Goal: Task Accomplishment & Management: Complete application form

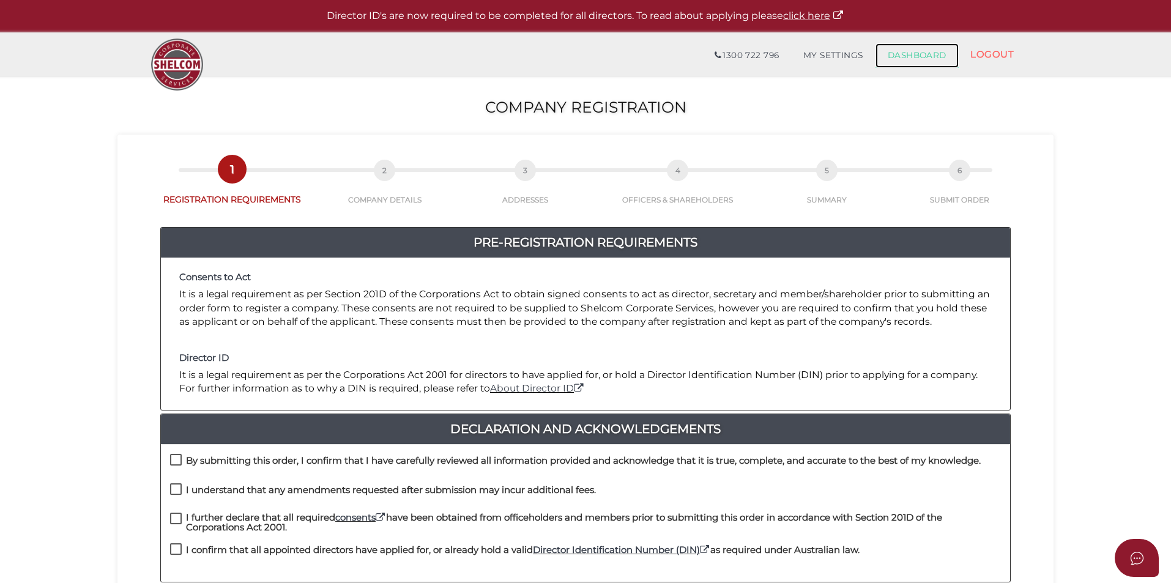
click at [918, 54] on link "DASHBOARD" at bounding box center [917, 55] width 83 height 24
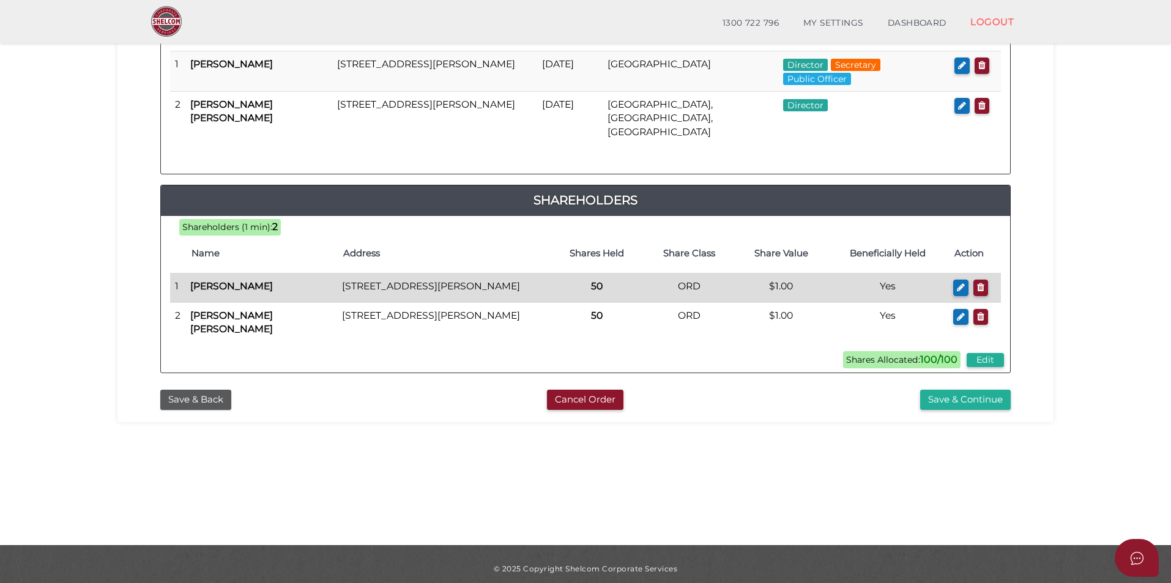
scroll to position [257, 0]
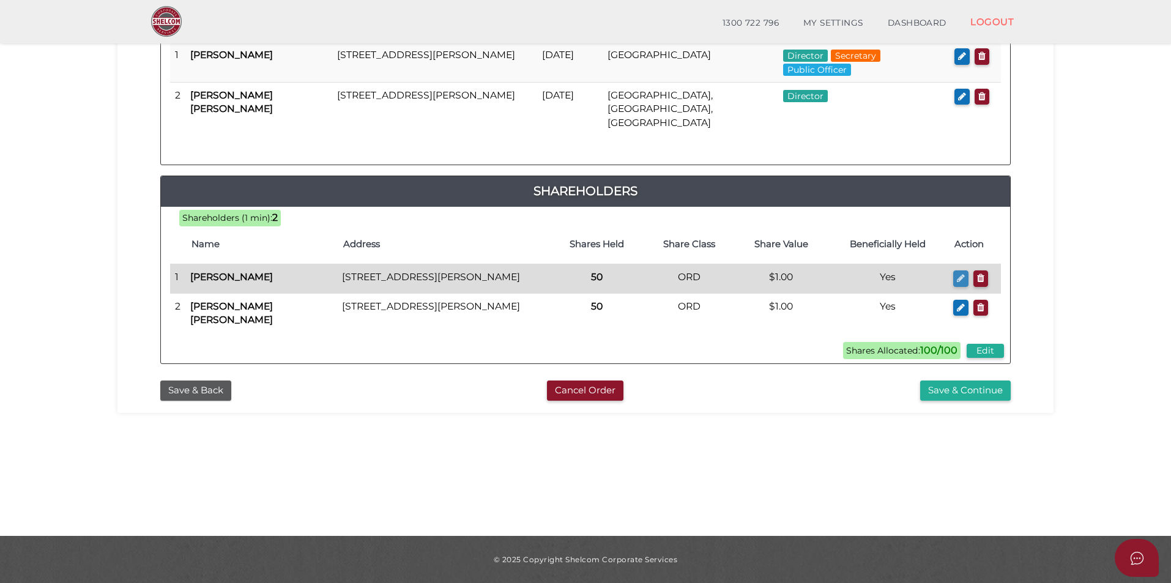
click at [958, 274] on icon "button" at bounding box center [961, 278] width 8 height 9
checkbox input "true"
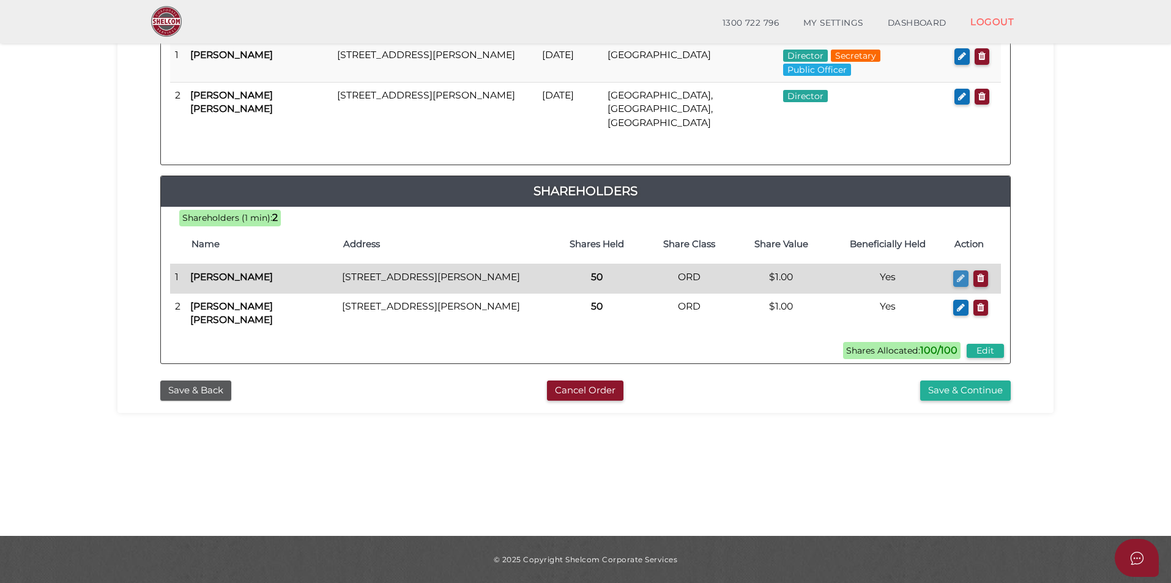
type input "0"
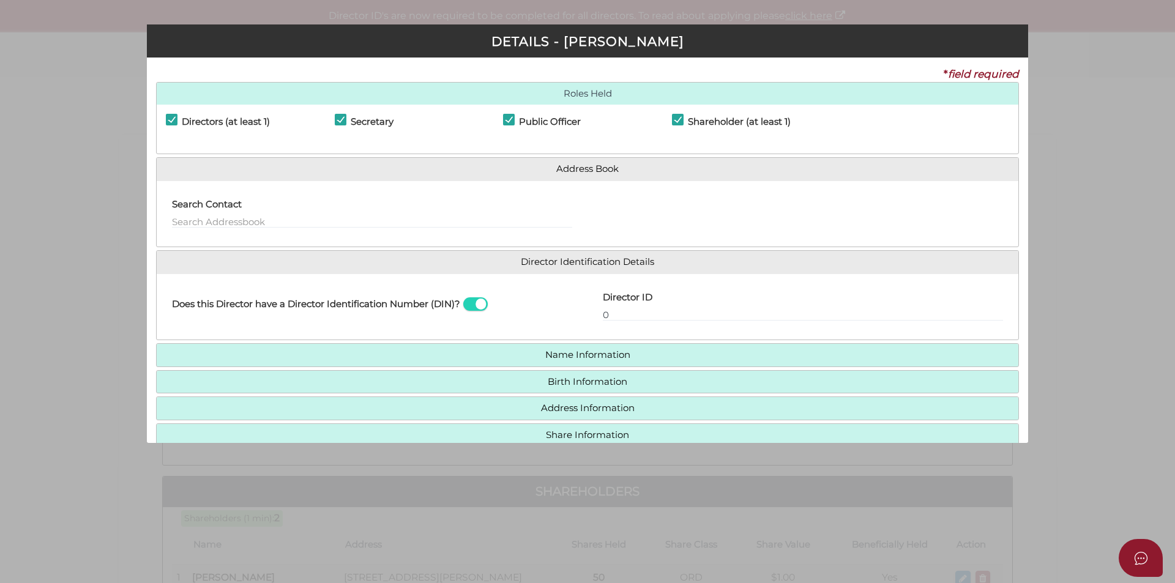
click at [1090, 171] on div "Pty Ltd DETAILS - Jaswinder Solanki * field required Roles Held Directors (at l…" at bounding box center [587, 291] width 1175 height 583
click at [707, 119] on h4 "Shareholder (at least 1)" at bounding box center [739, 122] width 103 height 10
checkbox input "false"
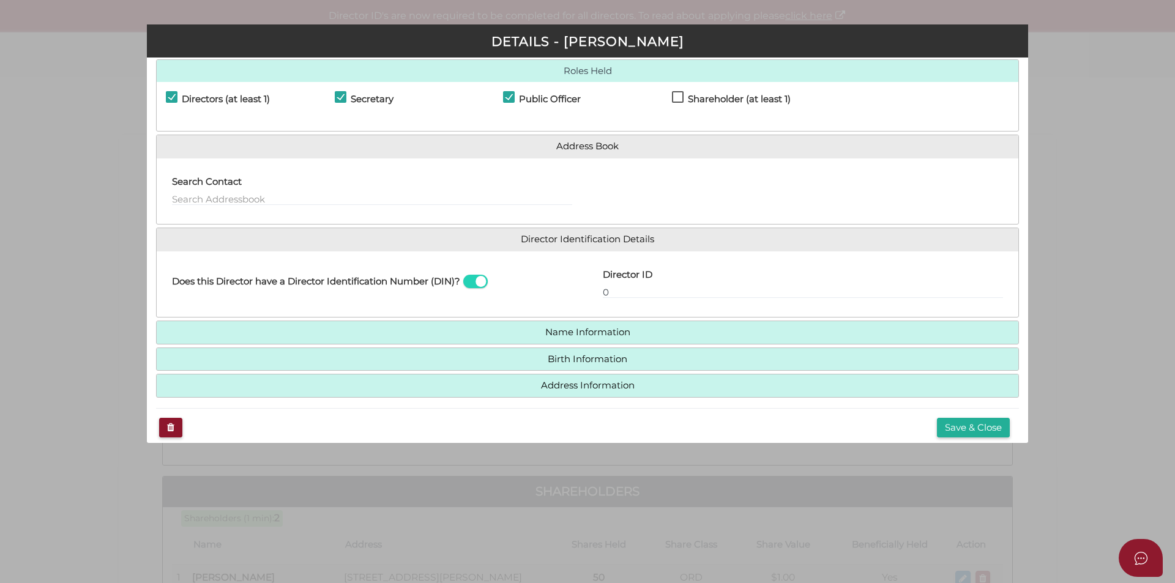
scroll to position [35, 0]
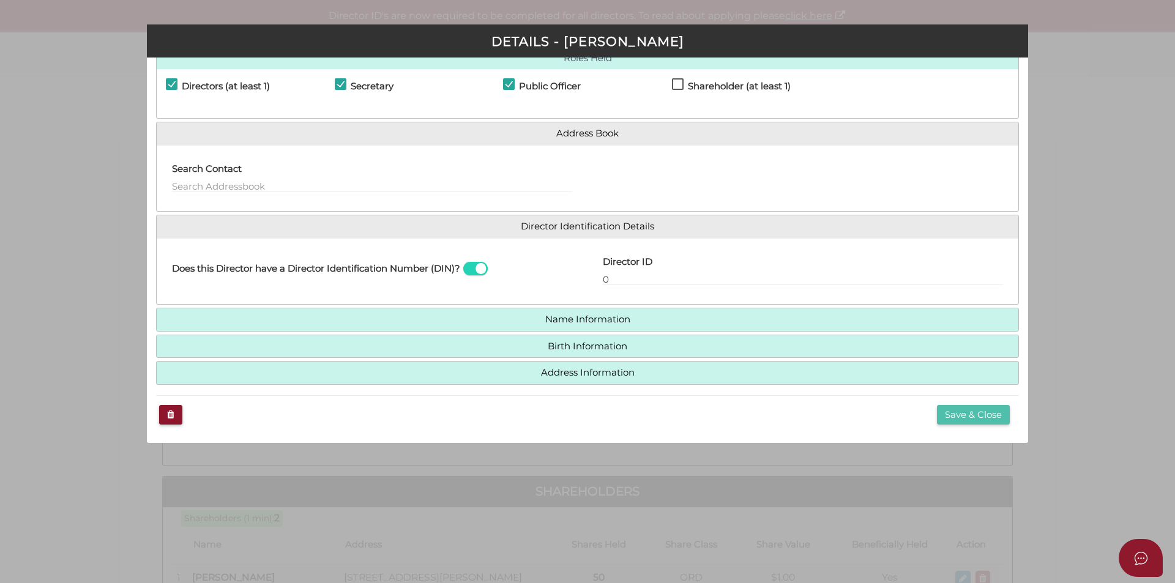
click at [939, 409] on button "Save & Close" at bounding box center [973, 415] width 73 height 20
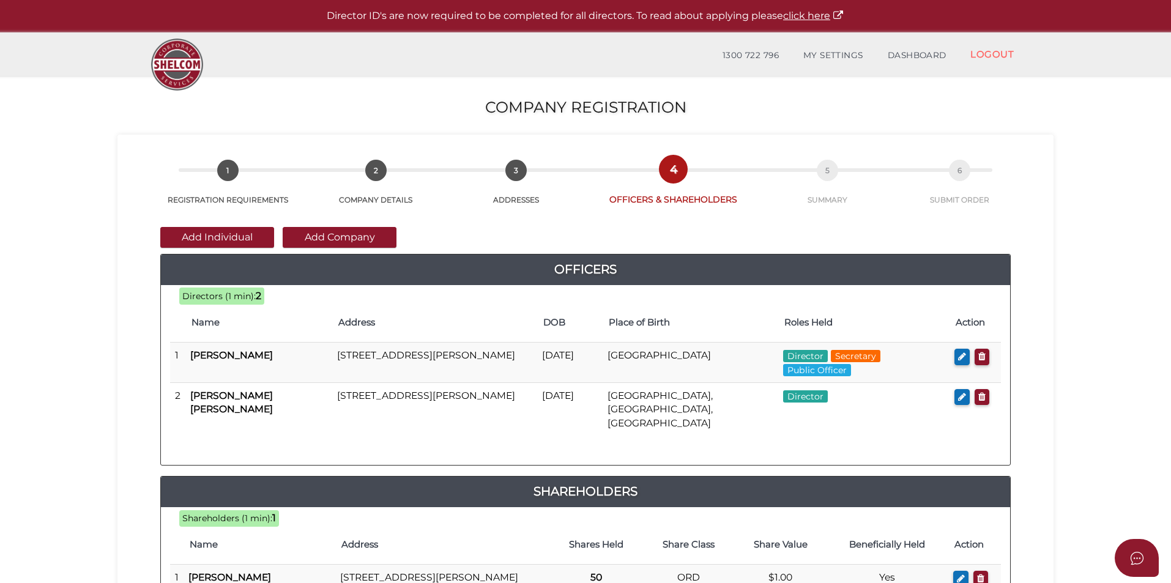
click at [345, 235] on button "Add Company" at bounding box center [340, 237] width 114 height 21
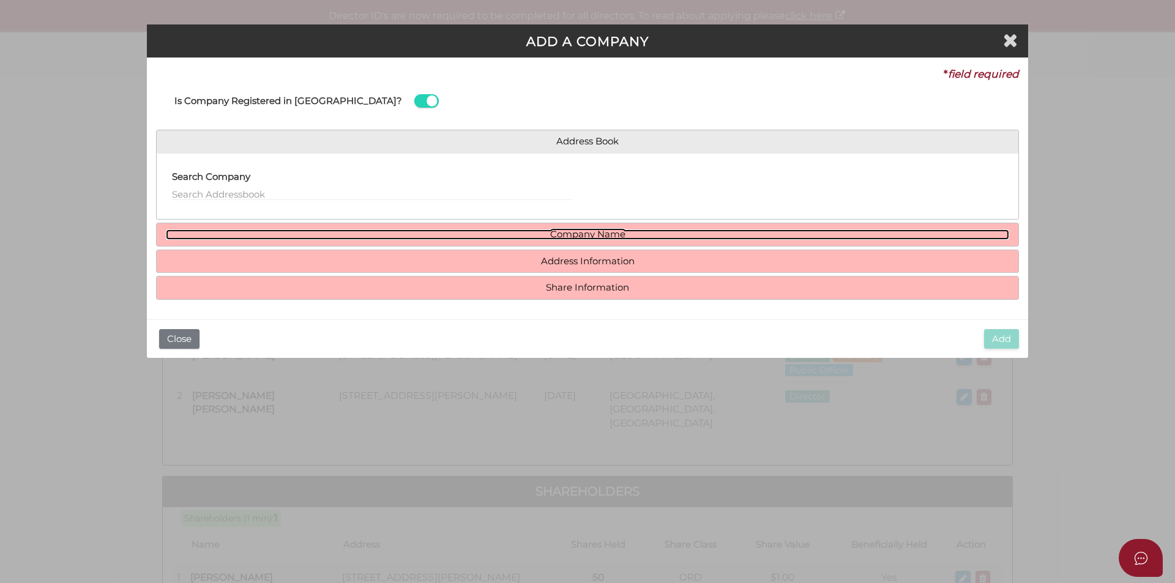
click at [591, 231] on link "Company Name" at bounding box center [587, 234] width 843 height 10
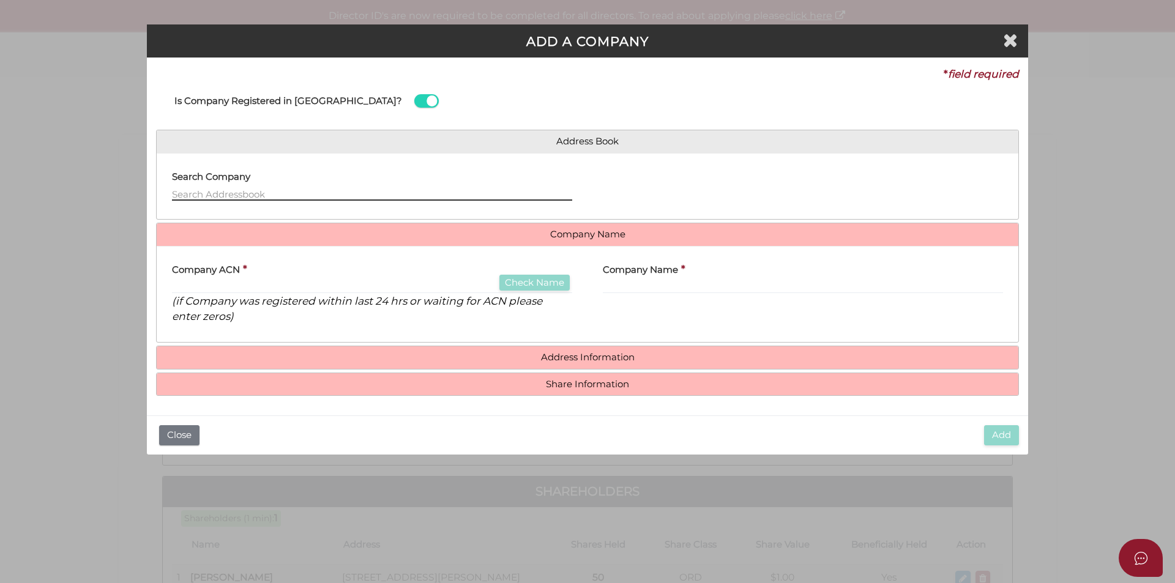
click at [287, 187] on input "text" at bounding box center [372, 193] width 400 height 13
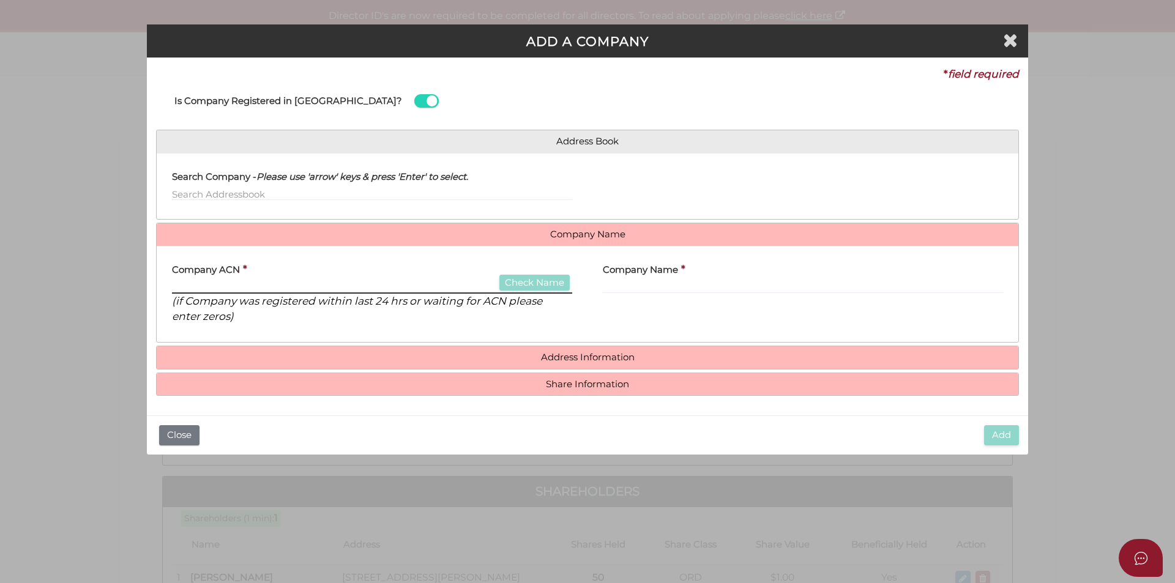
click at [323, 284] on input "text" at bounding box center [372, 286] width 400 height 13
paste input "605258277"
type input "605258277"
click at [507, 284] on button "Check Name" at bounding box center [534, 283] width 70 height 17
type input "Y P S IMAGING PTY. LTD."
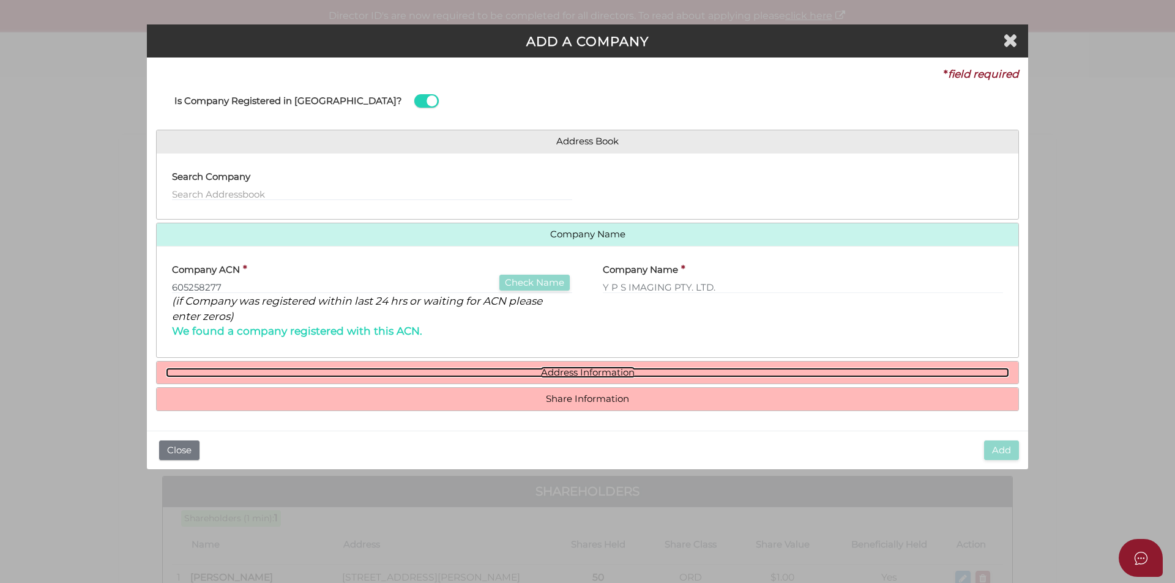
click at [572, 373] on link "Address Information" at bounding box center [587, 373] width 843 height 10
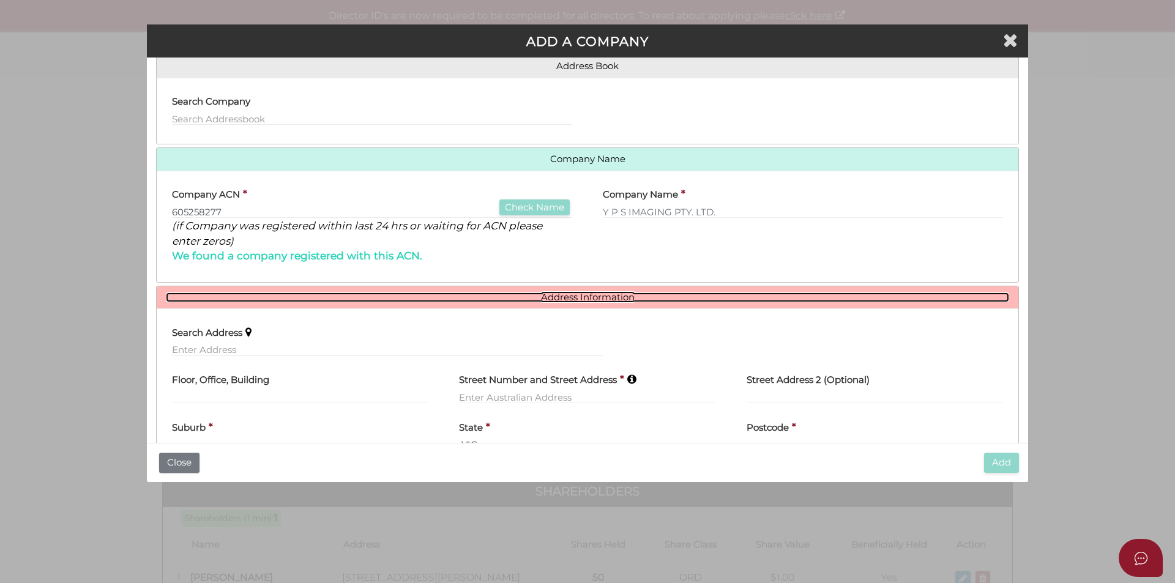
scroll to position [149, 0]
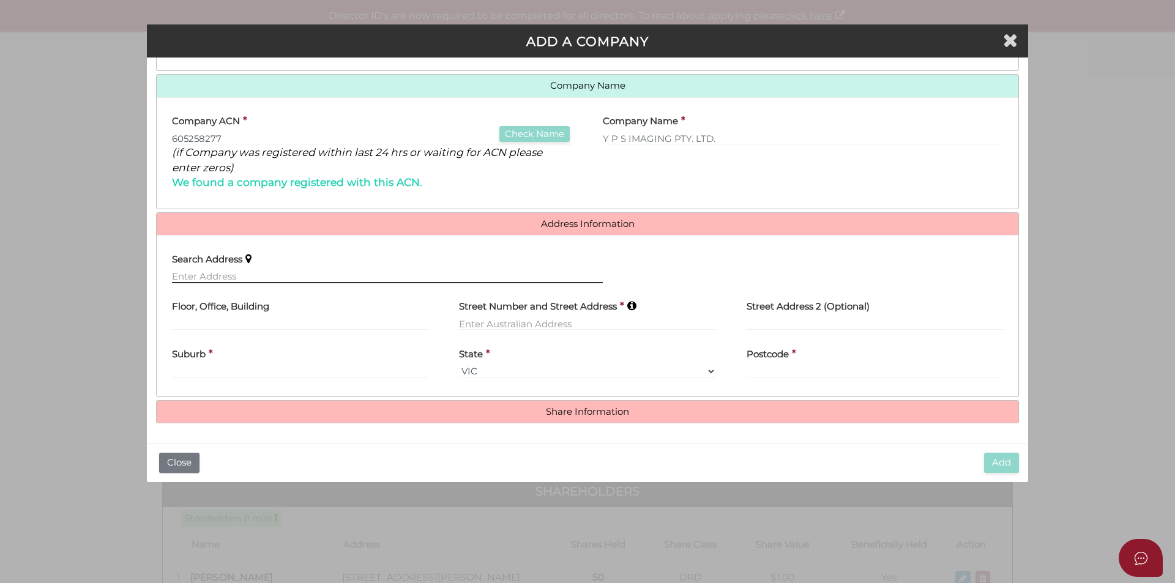
click at [232, 280] on input "text" at bounding box center [387, 276] width 431 height 13
paste input "7 CHEVALIER CRESCENT, MOOROOLBARK"
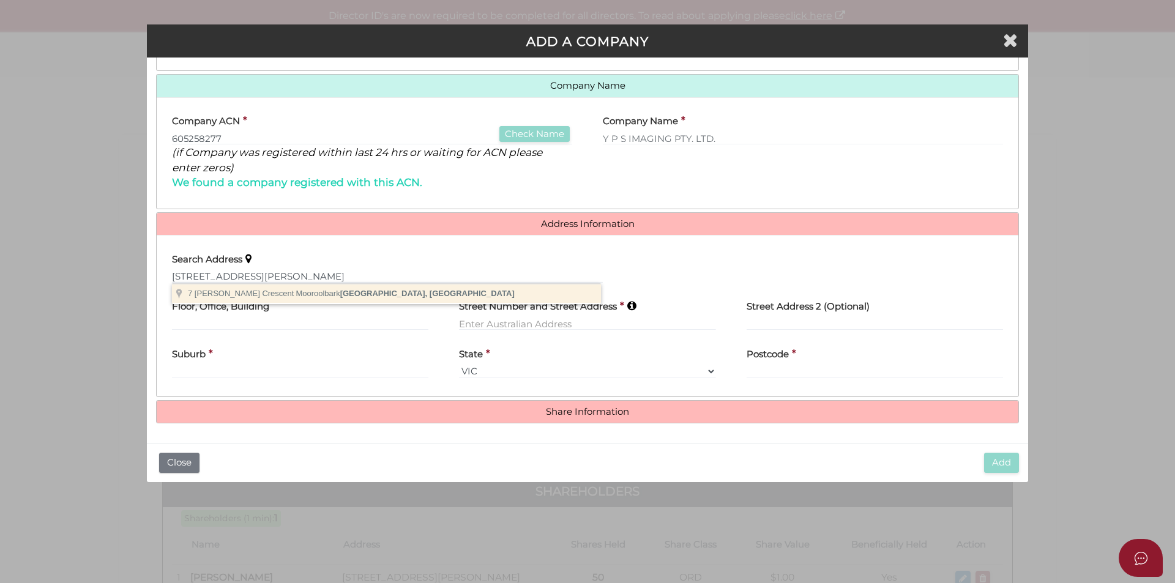
type input "7 Chevalier Crescent, Mooroolbark VIC, Australia"
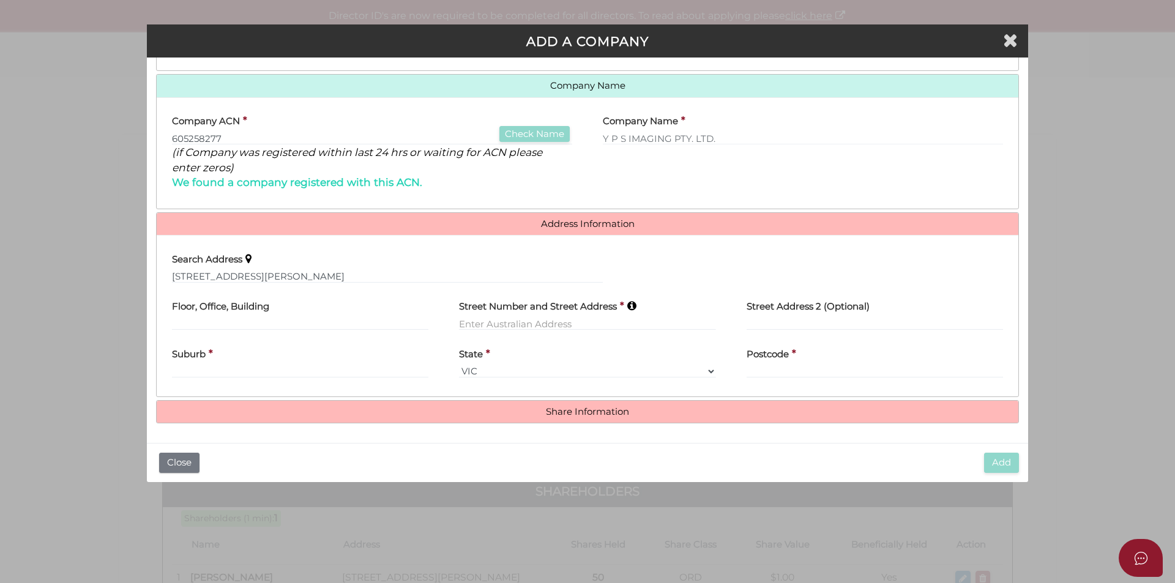
type input "7 Chevalier Crescent"
type input "Mooroolbark"
select select "VIC"
type input "3138"
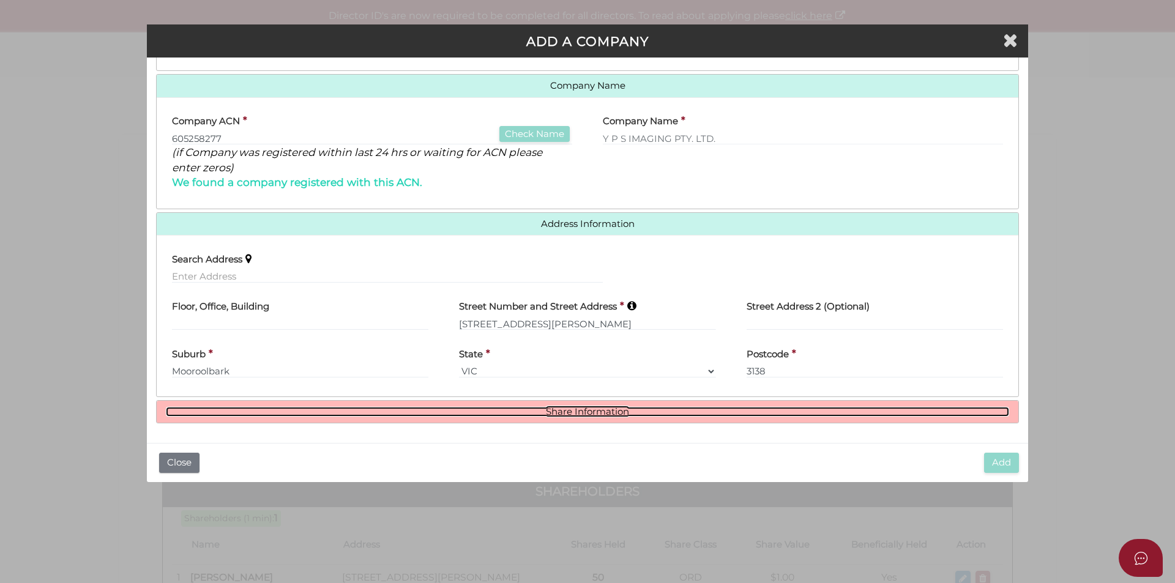
click at [553, 412] on link "Share Information" at bounding box center [587, 412] width 843 height 10
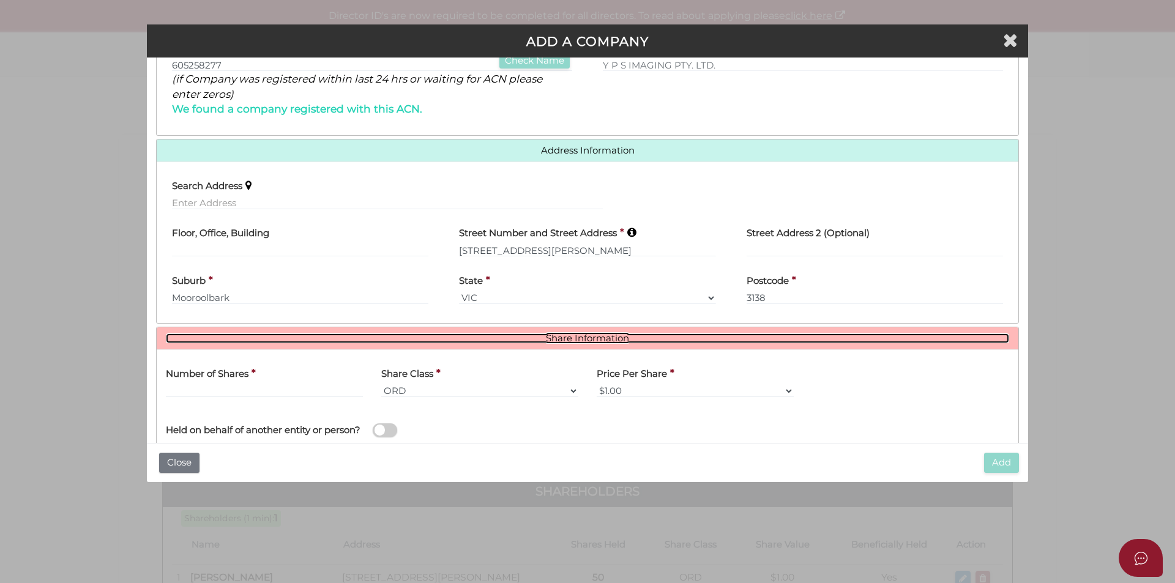
scroll to position [298, 0]
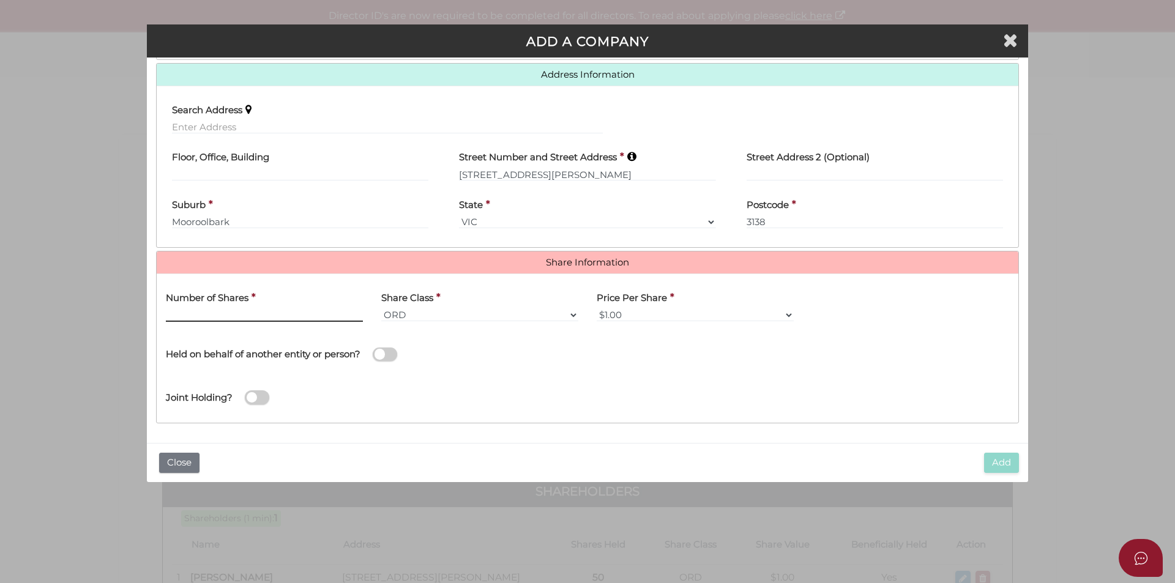
click at [237, 319] on input "text" at bounding box center [264, 314] width 197 height 13
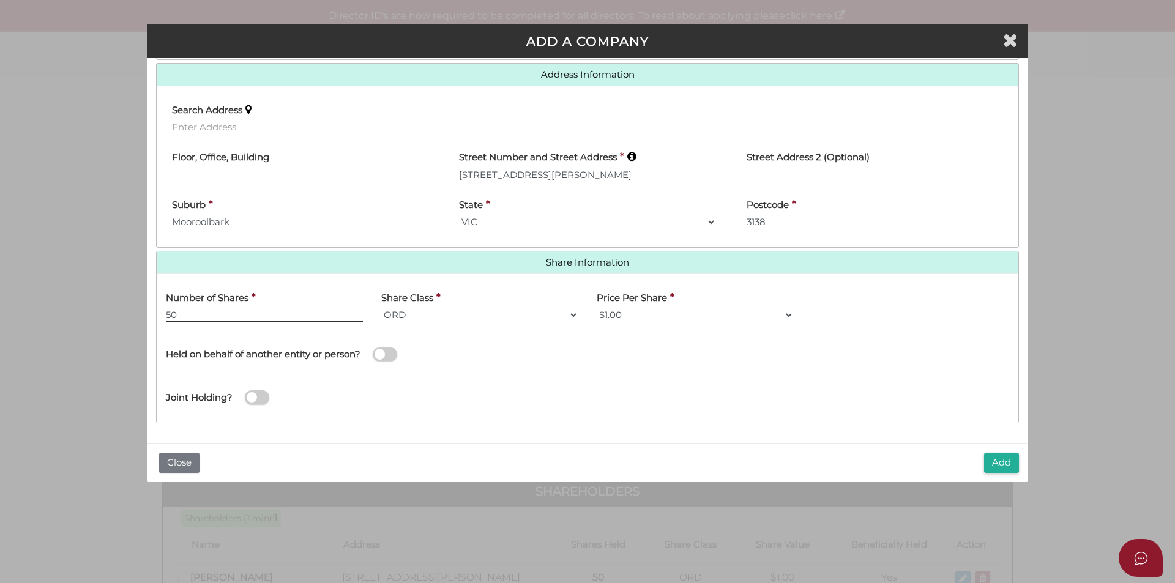
type input "50"
click at [380, 349] on span at bounding box center [385, 355] width 24 height 14
click at [0, 0] on input "checkbox" at bounding box center [0, 0] width 0 height 0
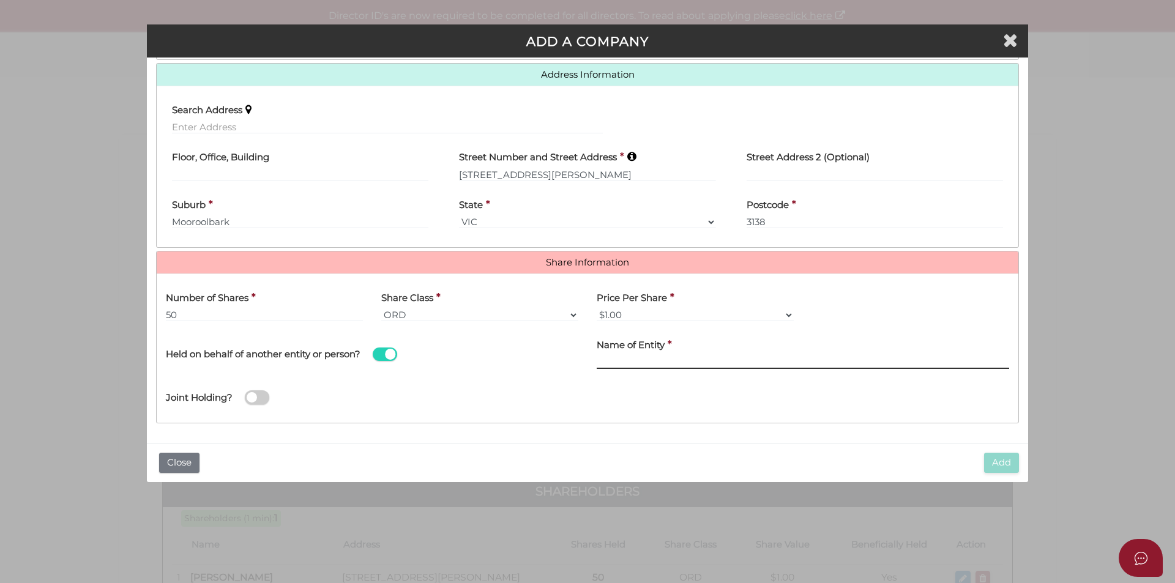
click at [645, 363] on input "text" at bounding box center [803, 362] width 412 height 13
paste input "Y P S IMAGING TRUST"
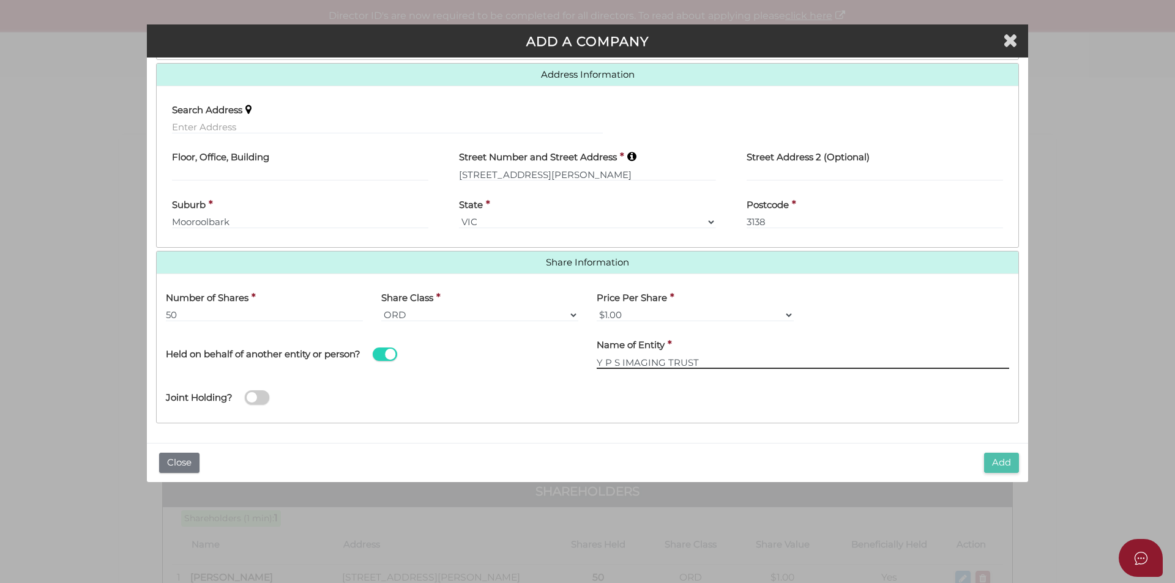
type input "Y P S IMAGING TRUST"
click at [994, 467] on button "Add" at bounding box center [1001, 463] width 35 height 20
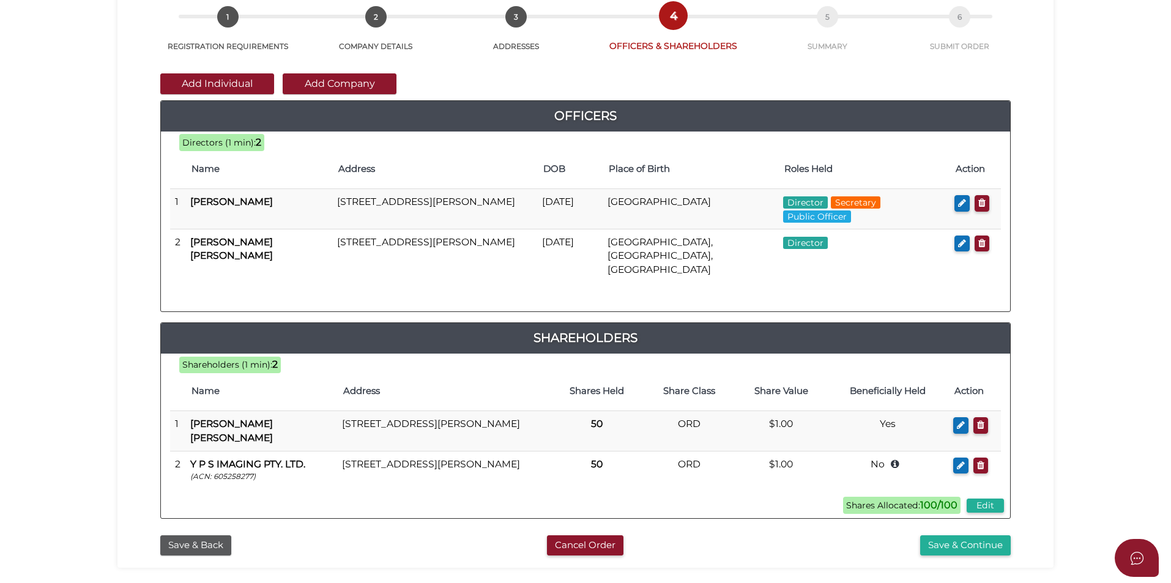
scroll to position [257, 0]
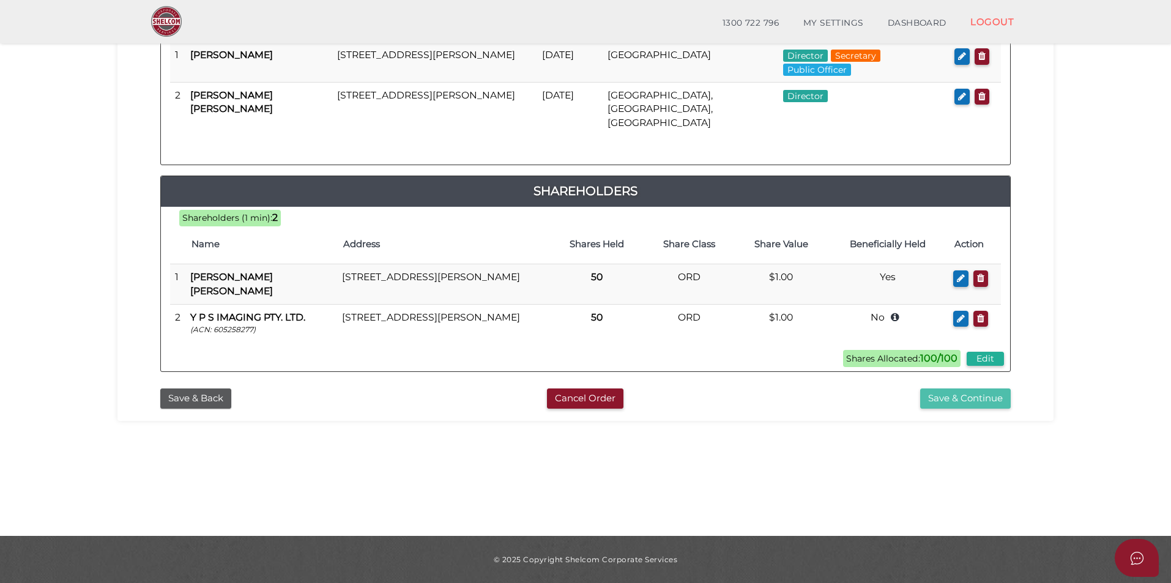
click at [971, 393] on button "Save & Continue" at bounding box center [965, 399] width 91 height 20
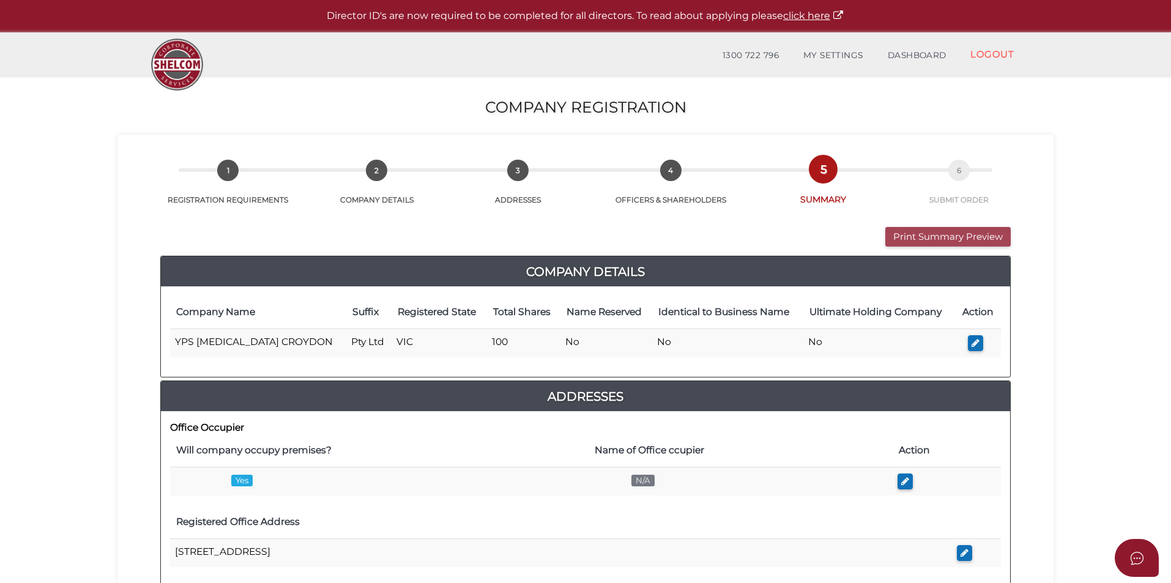
click at [930, 235] on button "Print Summary Preview" at bounding box center [947, 237] width 125 height 20
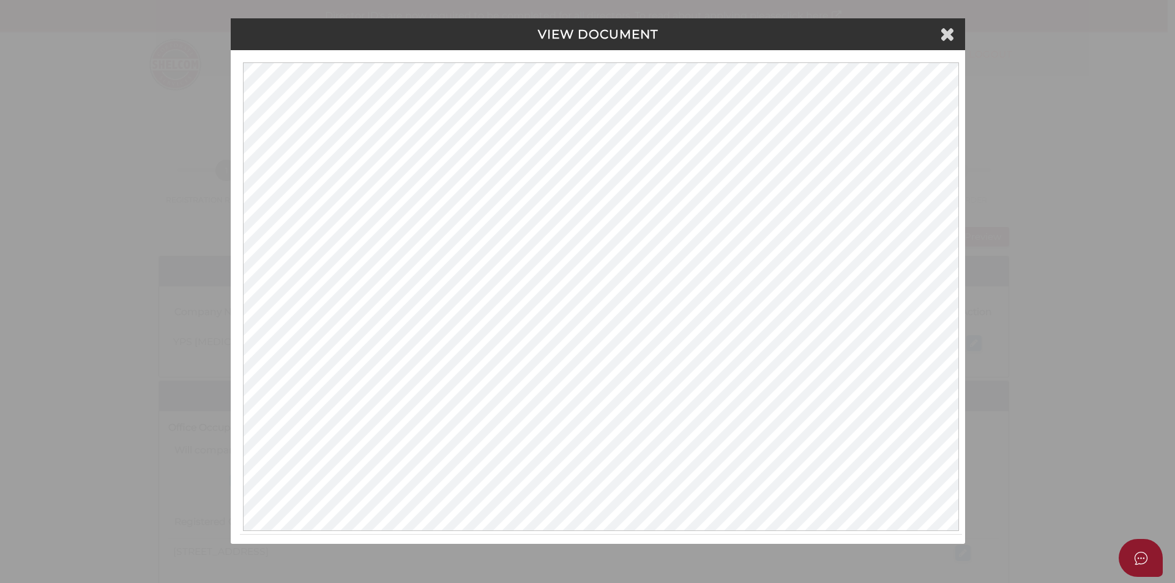
click at [935, 34] on h4 "VIEW DOCUMENT" at bounding box center [598, 34] width 716 height 13
click at [939, 35] on h4 "VIEW DOCUMENT" at bounding box center [598, 34] width 716 height 13
click at [942, 37] on icon at bounding box center [947, 33] width 15 height 18
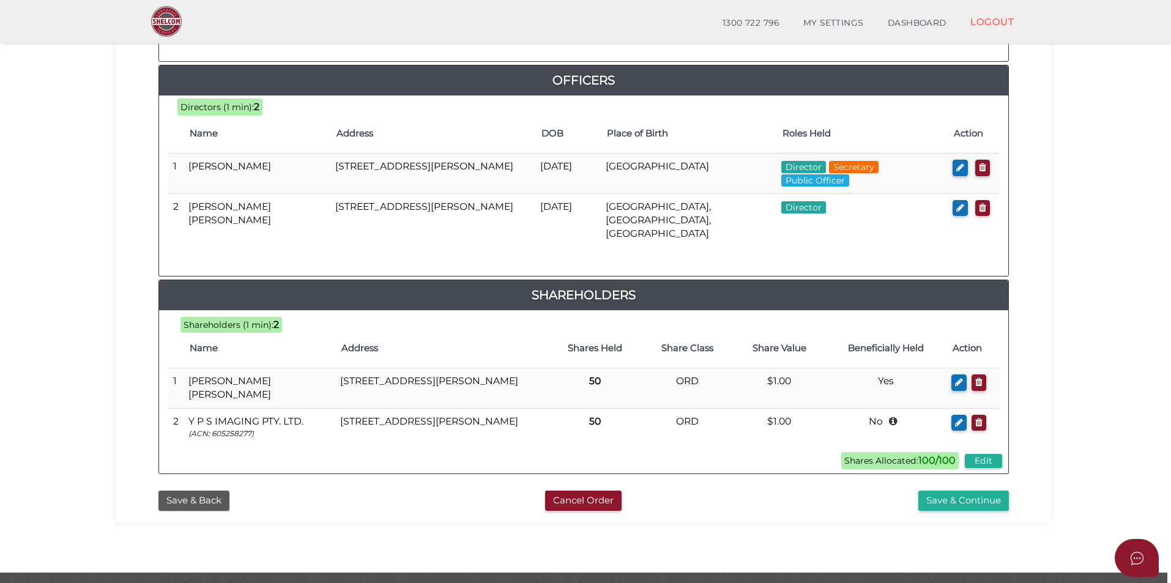
scroll to position [580, 0]
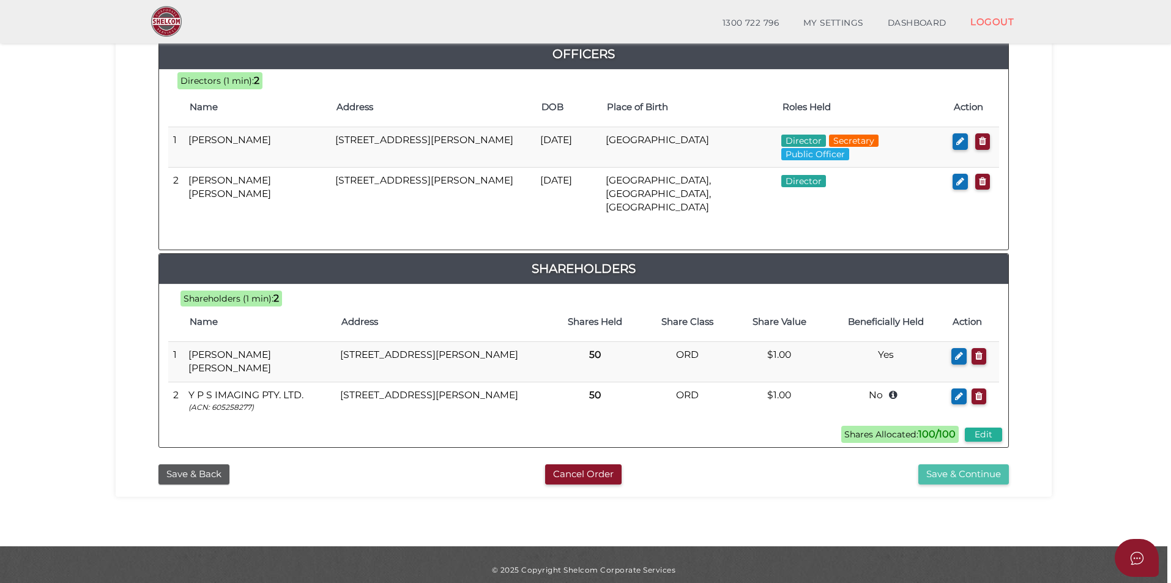
click at [969, 464] on button "Save & Continue" at bounding box center [964, 474] width 91 height 20
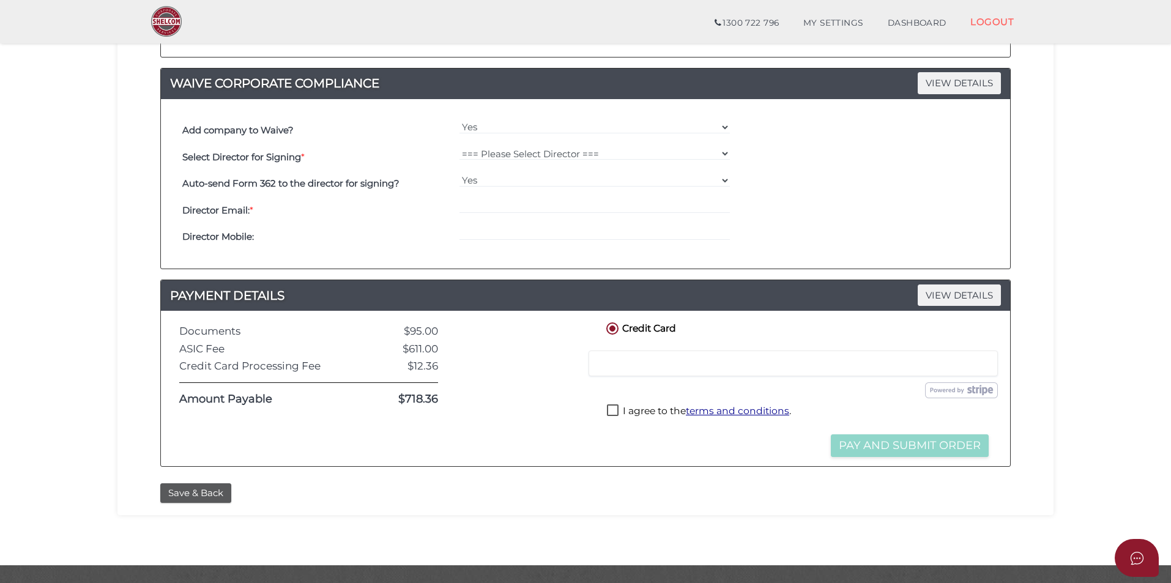
scroll to position [350, 0]
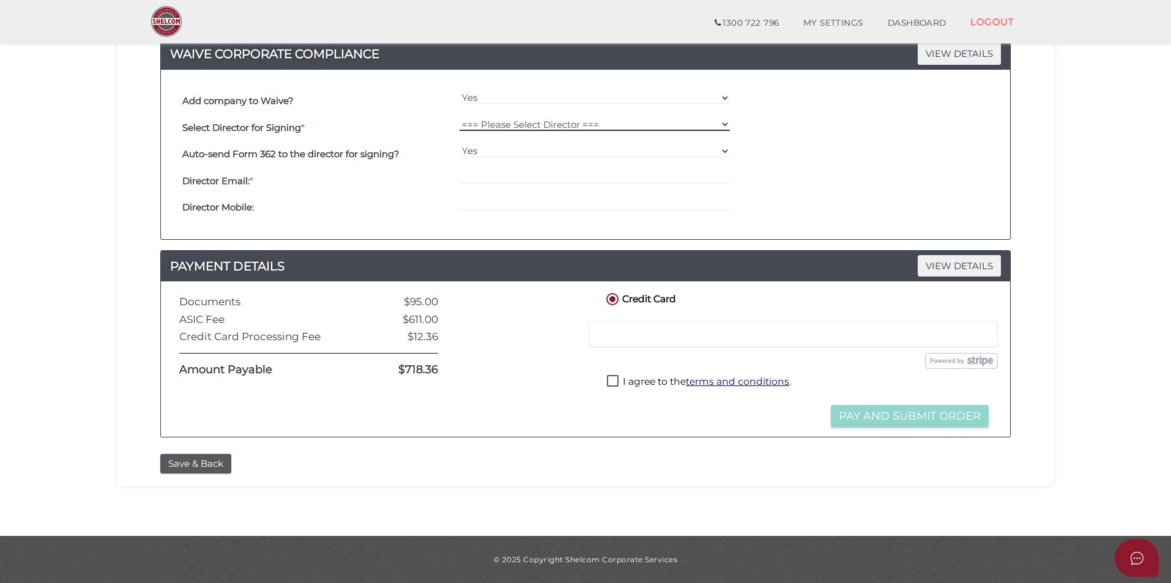
click at [499, 126] on select "=== Please Select Director === [PERSON_NAME] [PERSON_NAME] [PERSON_NAME]" at bounding box center [595, 123] width 271 height 13
select select "000026736"
click at [460, 117] on select "=== Please Select Director === [PERSON_NAME] [PERSON_NAME] [PERSON_NAME]" at bounding box center [595, 123] width 271 height 13
click at [505, 154] on select "Yes No" at bounding box center [595, 150] width 271 height 13
click at [460, 144] on select "Yes No" at bounding box center [595, 150] width 271 height 13
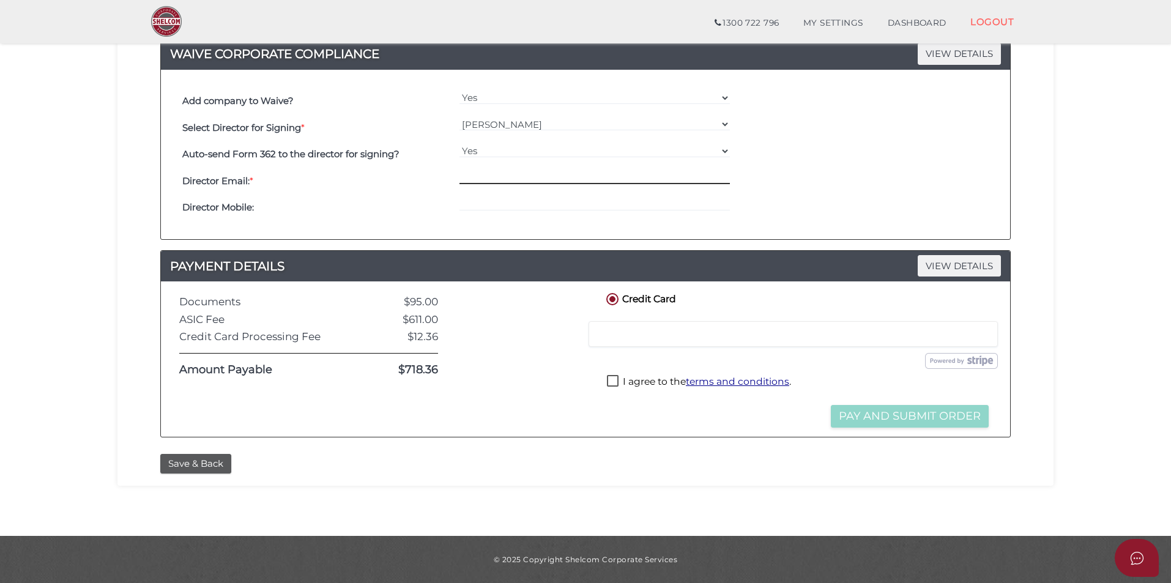
click at [493, 179] on input "email" at bounding box center [595, 177] width 271 height 13
paste input "Y P S IMAGING TRUST"
click at [533, 177] on input "Y P S IMAGING TRUST" at bounding box center [595, 177] width 271 height 13
click at [532, 177] on input "Y P S IMAGING TRUST" at bounding box center [595, 177] width 271 height 13
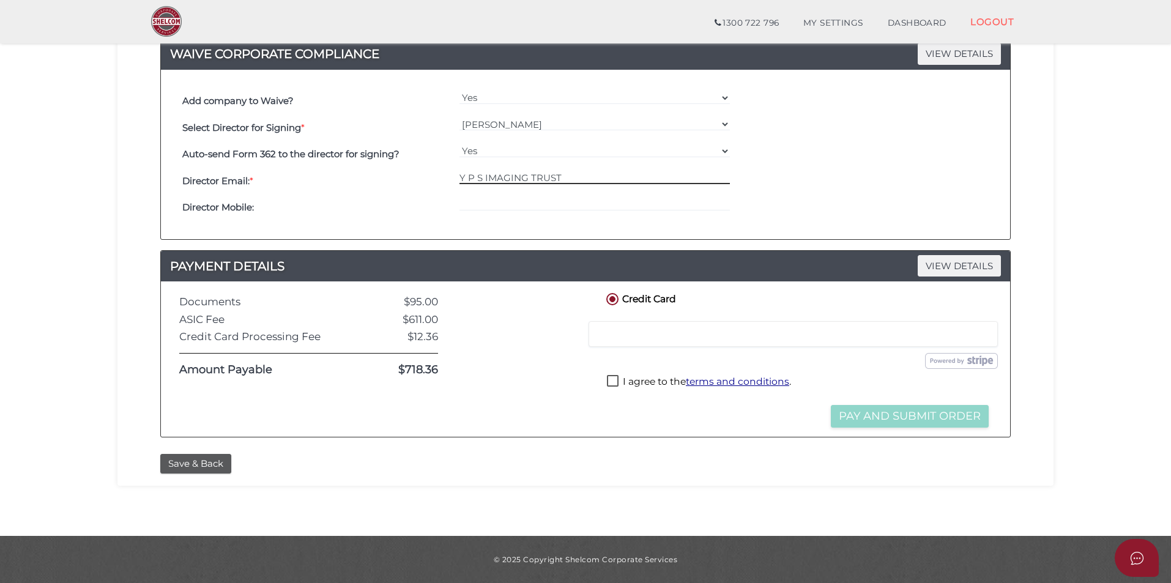
paste input "[PERSON_NAME][EMAIL_ADDRESS][DOMAIN_NAME]"
type input "[PERSON_NAME][EMAIL_ADDRESS][DOMAIN_NAME]"
click at [574, 228] on div "Add company to Waive? Yes No Select Director for Signing * === Please Select Di…" at bounding box center [585, 155] width 831 height 152
click at [669, 346] on div at bounding box center [793, 334] width 409 height 26
click at [667, 341] on div at bounding box center [793, 334] width 409 height 26
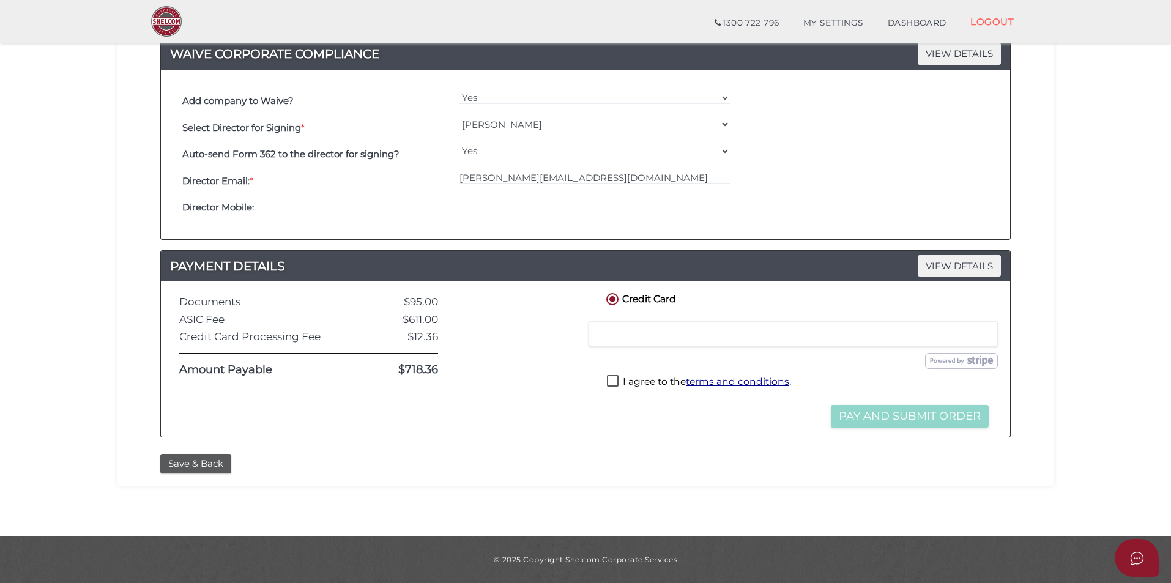
click at [625, 379] on label "I agree to the terms and conditions ." at bounding box center [699, 382] width 184 height 15
checkbox input "true"
click at [896, 420] on button "Pay and Submit Order" at bounding box center [910, 416] width 158 height 23
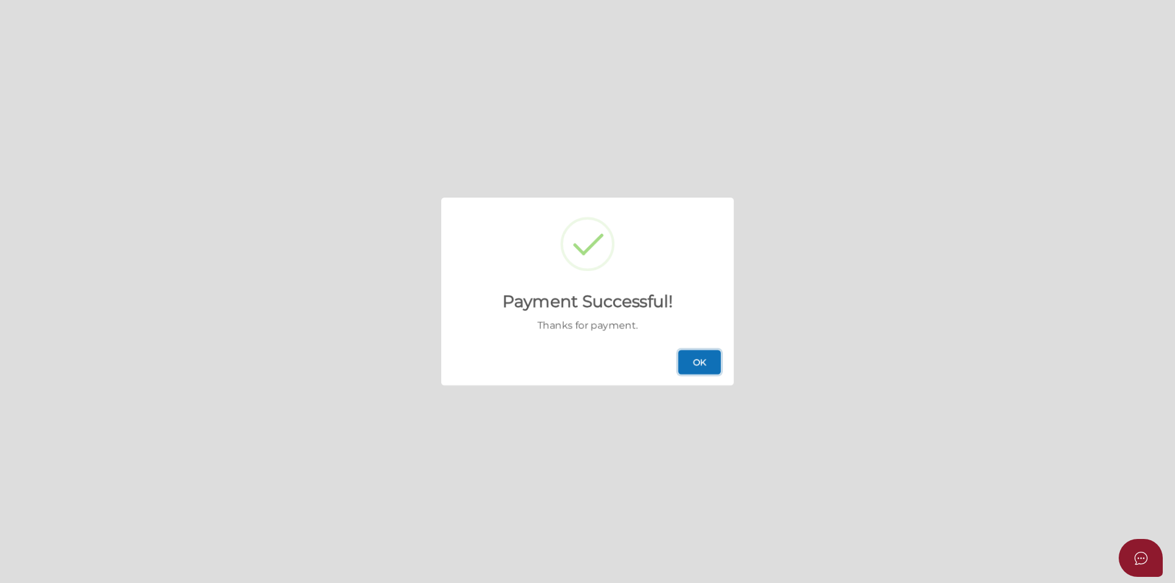
click at [708, 363] on button "OK" at bounding box center [699, 362] width 43 height 24
